Goal: Complete application form

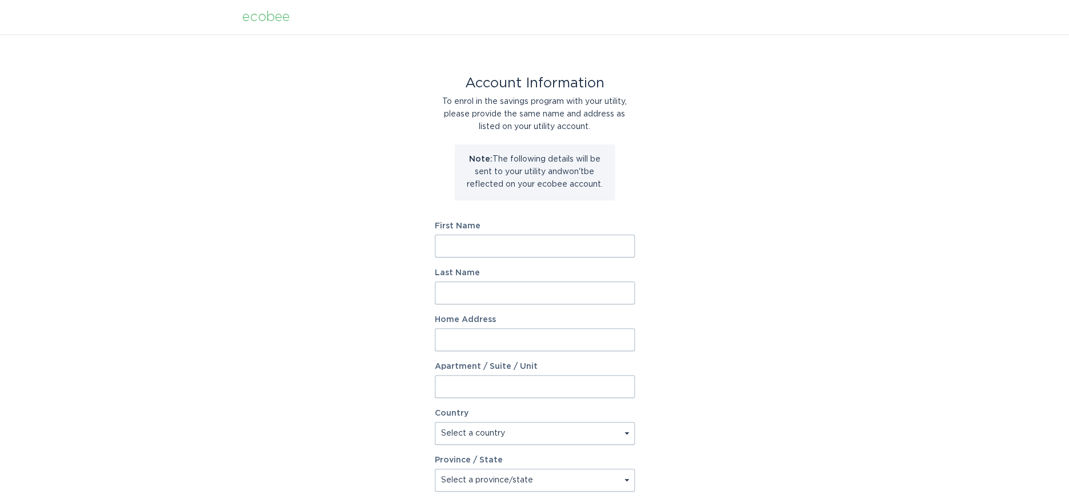
click at [620, 249] on input "First Name" at bounding box center [535, 246] width 200 height 23
type input "Saeed"
type input "[DEMOGRAPHIC_DATA]"
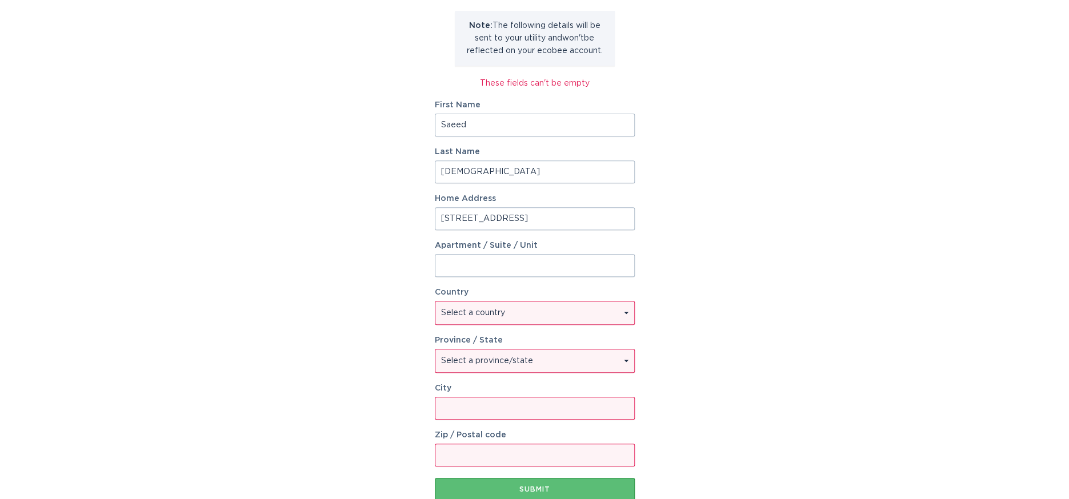
scroll to position [154, 0]
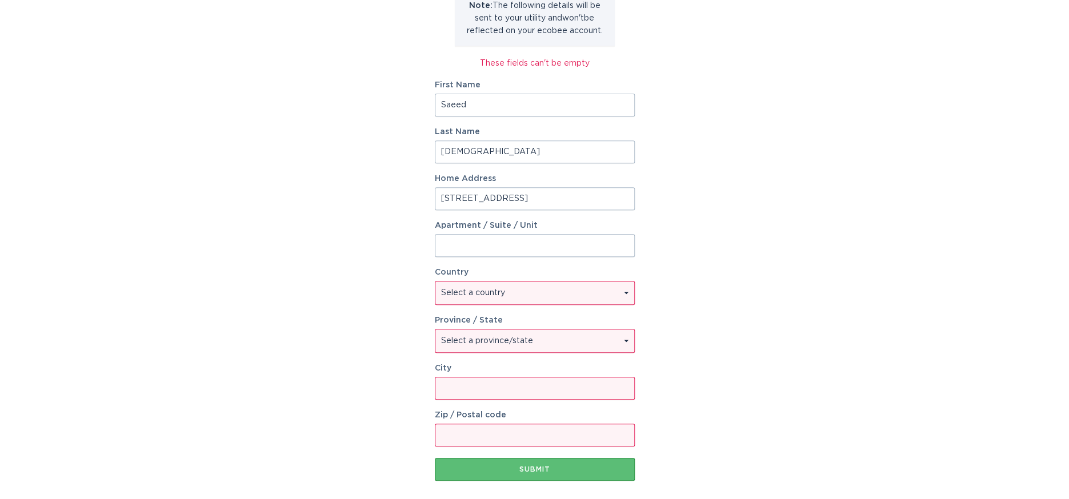
type input "[STREET_ADDRESS]"
select select "CA"
click option "[GEOGRAPHIC_DATA]" at bounding box center [0, 0] width 0 height 0
click at [435, 330] on select "Select a province/state [GEOGRAPHIC_DATA] [GEOGRAPHIC_DATA] [GEOGRAPHIC_DATA] […" at bounding box center [534, 341] width 199 height 23
select select "ON"
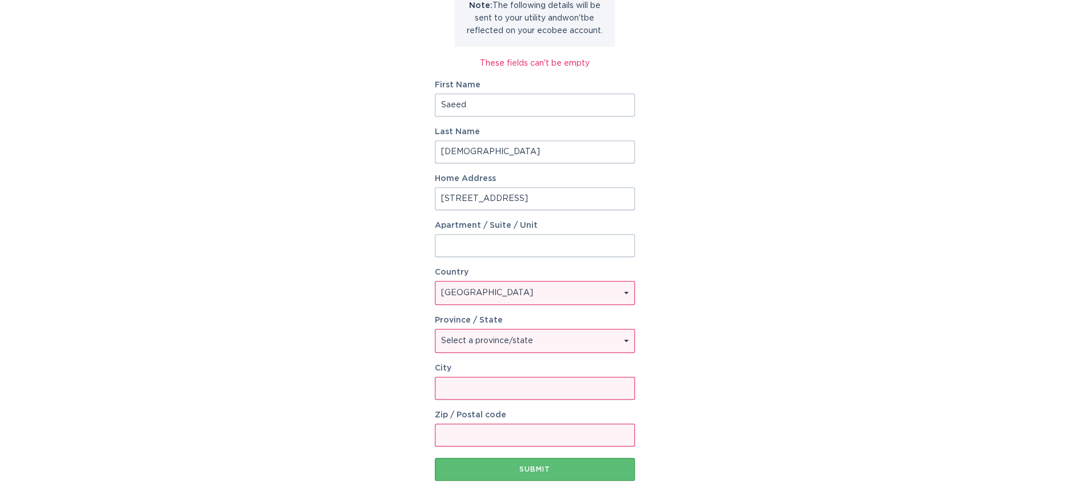
click option "[GEOGRAPHIC_DATA]" at bounding box center [0, 0] width 0 height 0
click at [488, 383] on input "City" at bounding box center [535, 388] width 200 height 23
type input "Oakville"
click at [379, 373] on div "Account Information To enrol in the savings program with your utility, please p…" at bounding box center [534, 204] width 1069 height 646
click at [459, 434] on input "Zip / Postal code" at bounding box center [535, 435] width 200 height 23
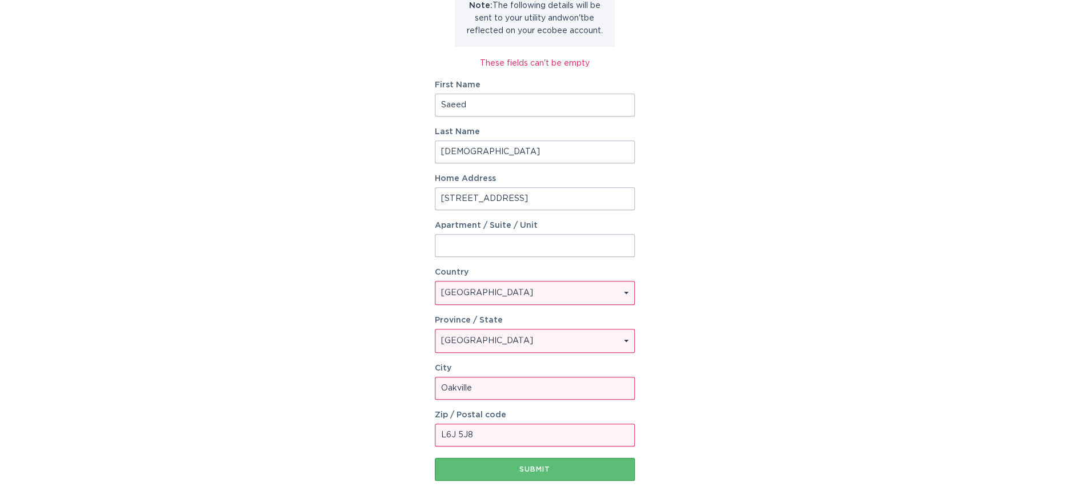
type input "L6J 5J8"
click at [368, 382] on div "Account Information To enrol in the savings program with your utility, please p…" at bounding box center [534, 204] width 1069 height 646
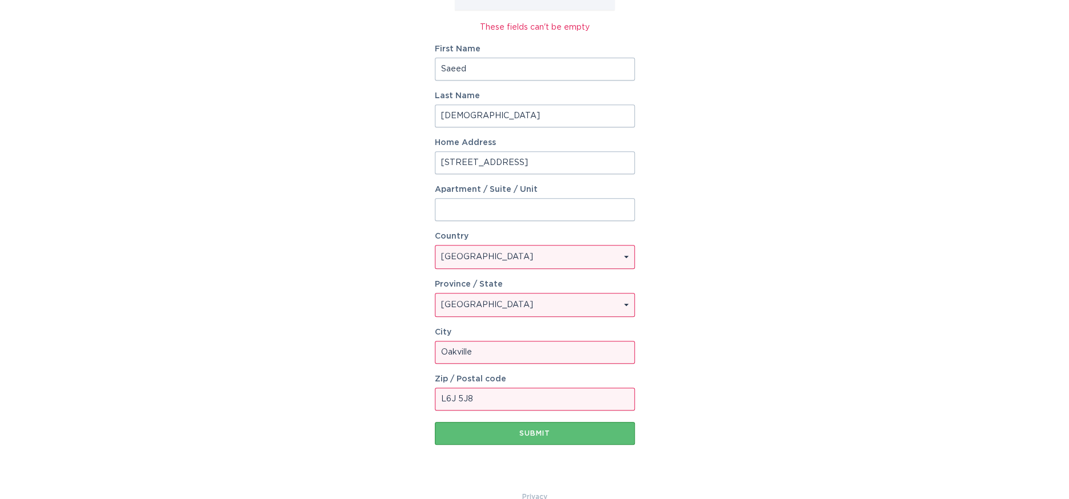
scroll to position [211, 0]
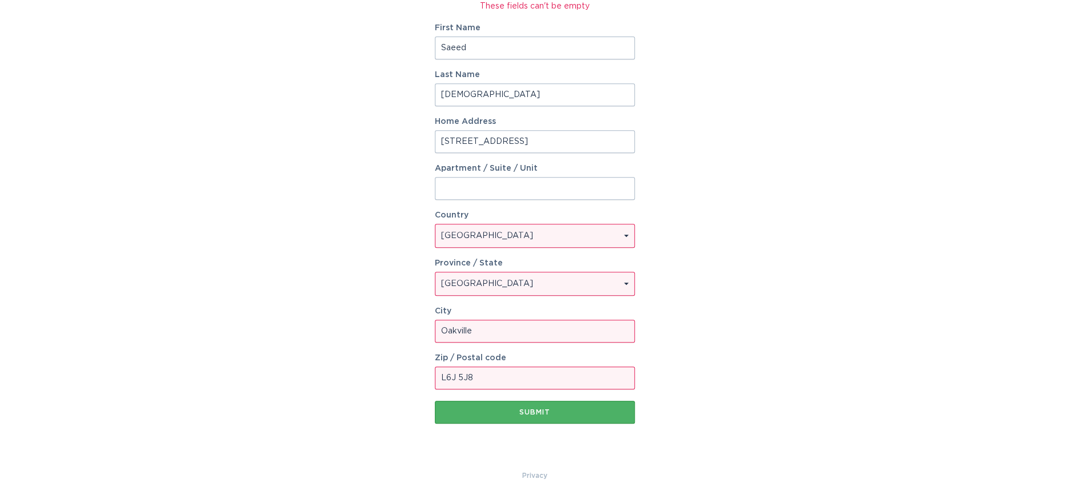
click at [553, 416] on button "Submit" at bounding box center [535, 412] width 200 height 23
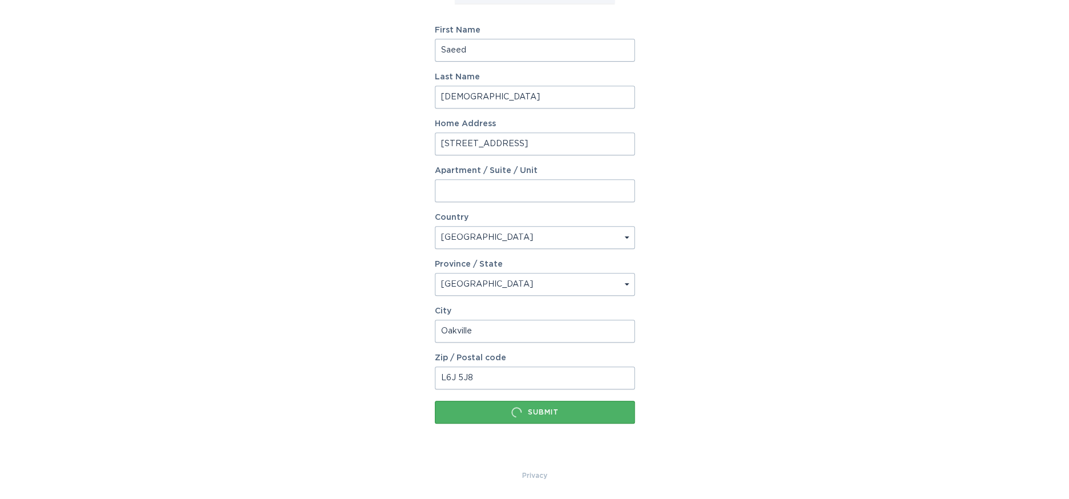
scroll to position [0, 0]
